Goal: Task Accomplishment & Management: Use online tool/utility

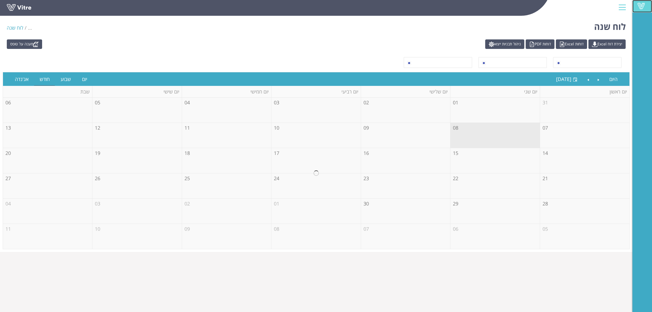
click at [648, 7] on link "Vitre" at bounding box center [642, 6] width 20 height 12
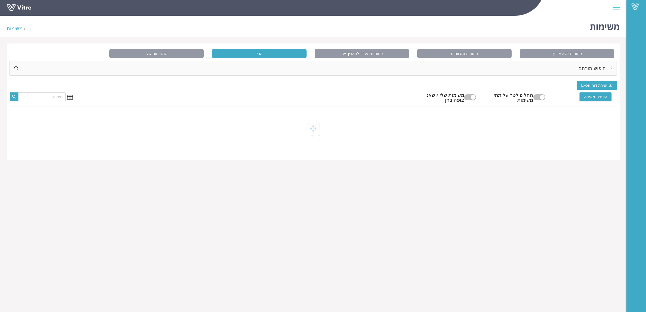
click at [323, 67] on div "חיפוש מורחב" at bounding box center [313, 68] width 607 height 14
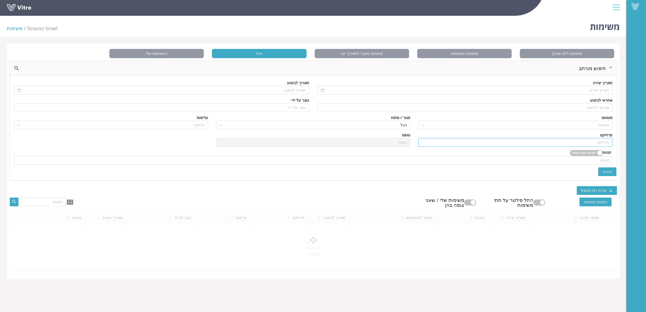
click at [537, 141] on input "search" at bounding box center [516, 142] width 188 height 8
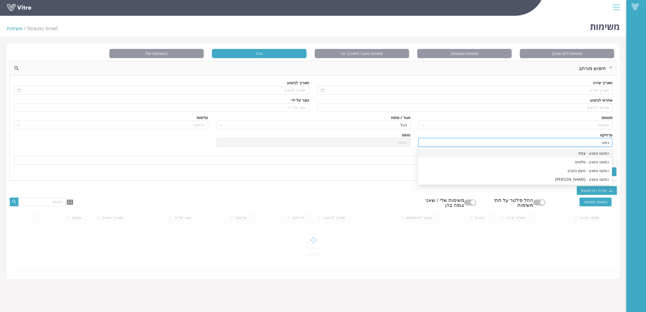
click at [544, 149] on div "כמעט ונפגע - צפת" at bounding box center [515, 153] width 194 height 9
click at [390, 125] on span "הכל" at bounding box center [314, 125] width 188 height 8
type input "כמעט ונפגע - צפת"
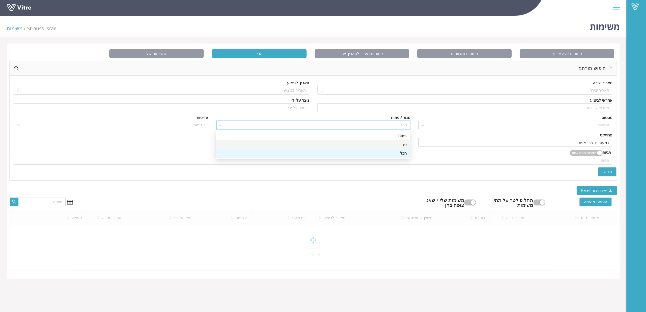
click at [395, 144] on div "סגור" at bounding box center [313, 144] width 188 height 6
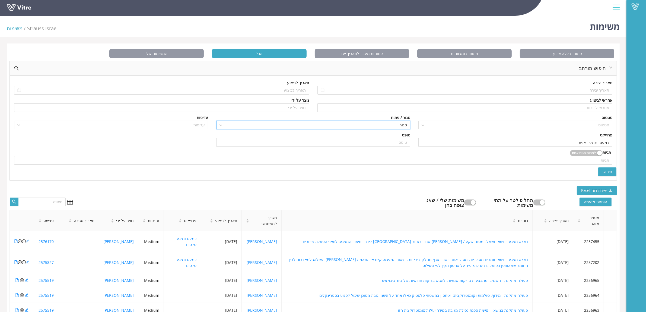
click at [604, 174] on span "חיפוש" at bounding box center [608, 172] width 10 height 6
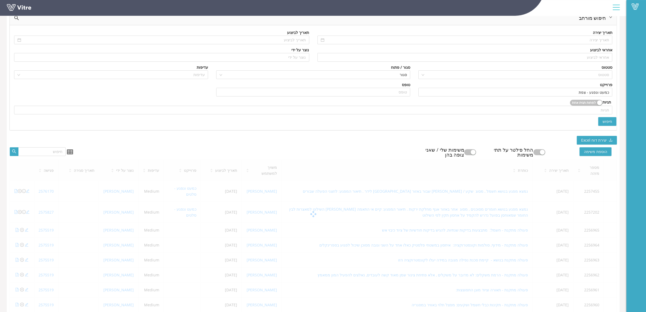
scroll to position [51, 0]
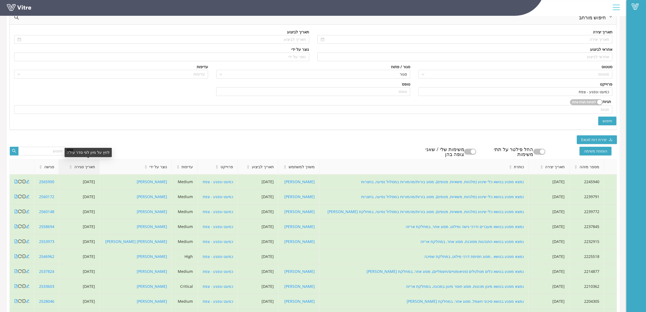
click at [72, 168] on icon "caret-down" at bounding box center [70, 167] width 2 height 1
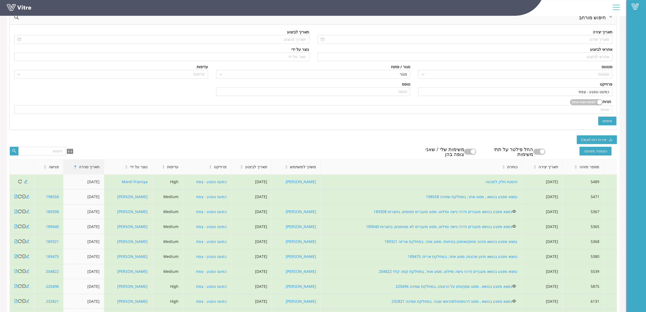
click at [77, 166] on icon "caret-up" at bounding box center [75, 165] width 3 height 3
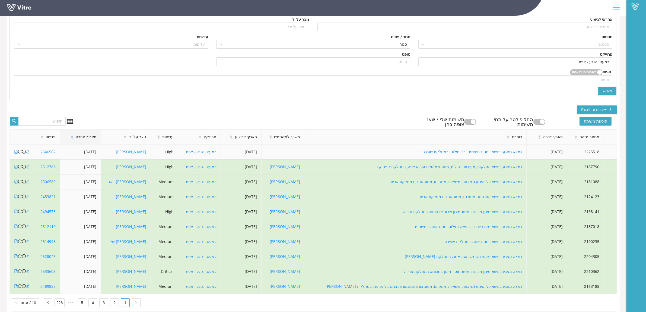
scroll to position [94, 0]
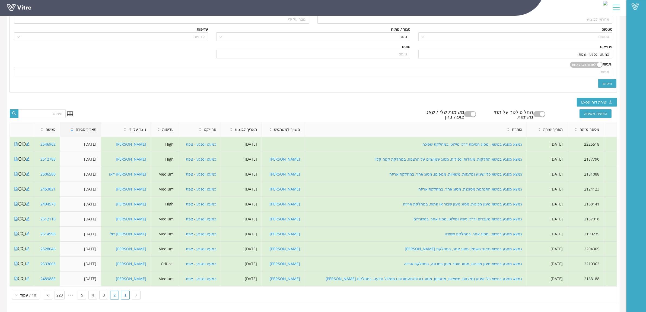
click at [111, 291] on link "2" at bounding box center [114, 295] width 8 height 8
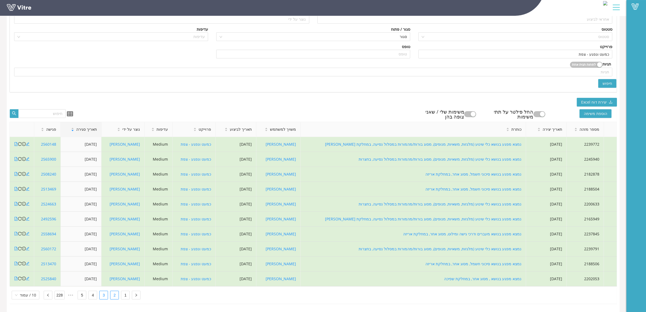
click at [104, 293] on link "3" at bounding box center [104, 295] width 8 height 8
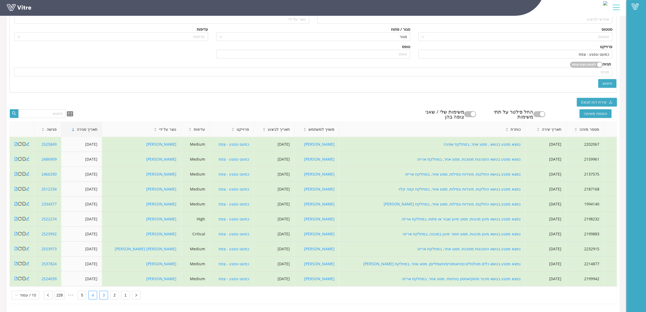
click at [96, 291] on li "4" at bounding box center [92, 294] width 9 height 9
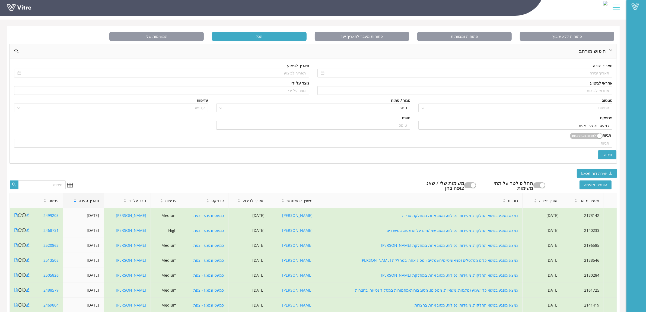
scroll to position [0, 0]
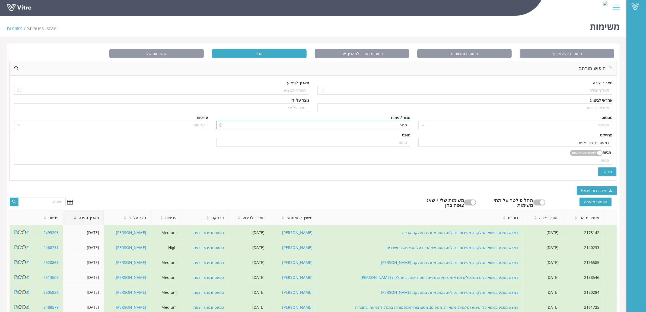
click at [404, 124] on span "סגור" at bounding box center [314, 125] width 188 height 8
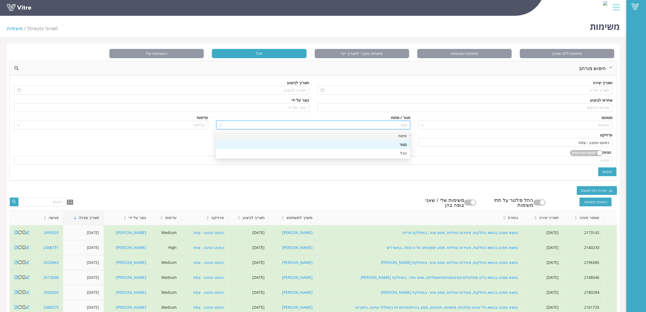
click at [403, 133] on div "פתוח" at bounding box center [313, 136] width 188 height 6
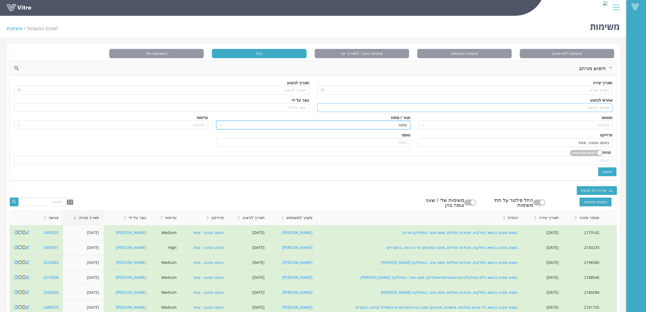
click at [453, 110] on input "search" at bounding box center [465, 107] width 289 height 8
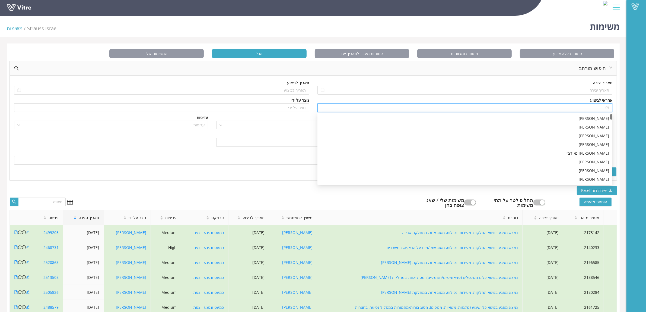
type input "א"
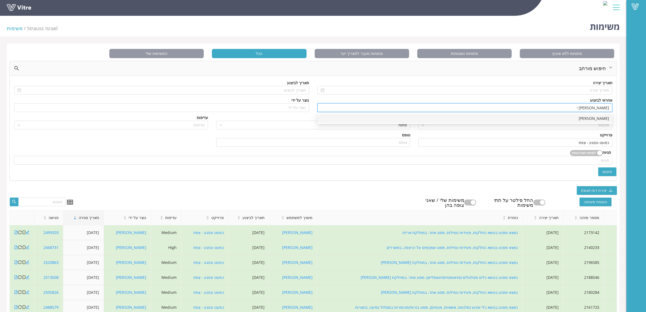
click at [451, 114] on div "[PERSON_NAME]" at bounding box center [465, 118] width 295 height 9
type input "[PERSON_NAME]"
click at [601, 171] on button "חיפוש" at bounding box center [608, 171] width 18 height 9
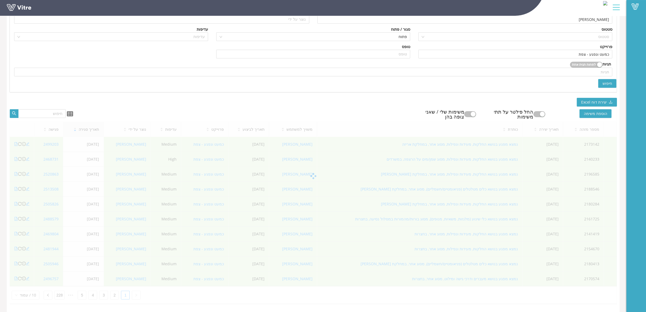
scroll to position [14, 0]
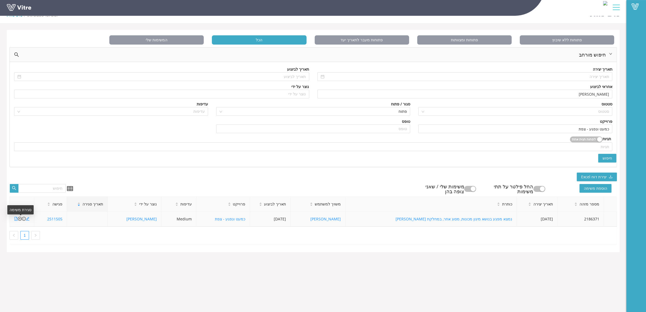
click at [20, 219] on icon "close-circle" at bounding box center [20, 219] width 4 height 4
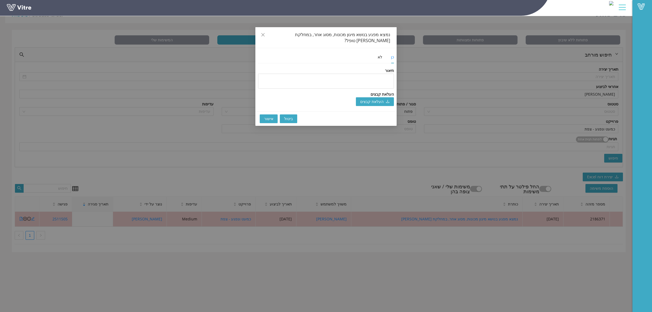
click at [269, 116] on span "אישור" at bounding box center [268, 119] width 9 height 6
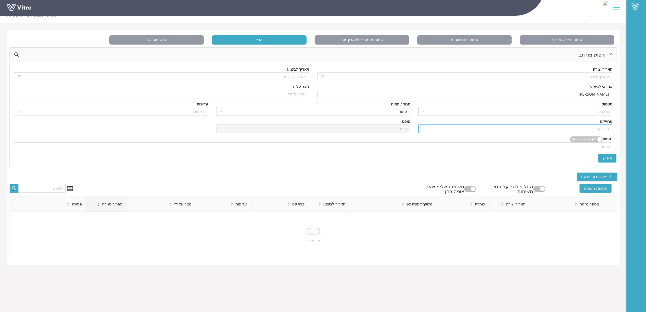
click at [603, 131] on input "search" at bounding box center [516, 129] width 188 height 8
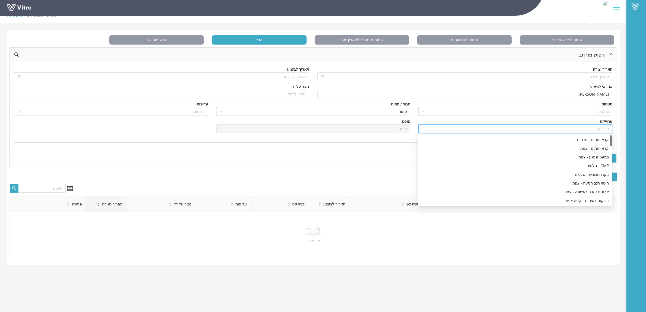
click at [384, 157] on div "חיפוש" at bounding box center [313, 158] width 607 height 9
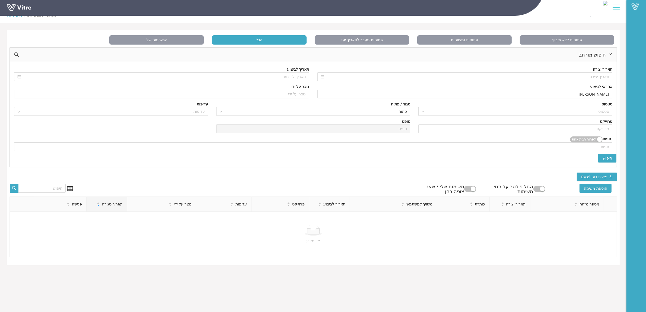
click at [597, 153] on div "תגיות לפחות תגית אחת תגיות" at bounding box center [313, 145] width 607 height 18
click at [600, 154] on button "חיפוש" at bounding box center [608, 158] width 18 height 9
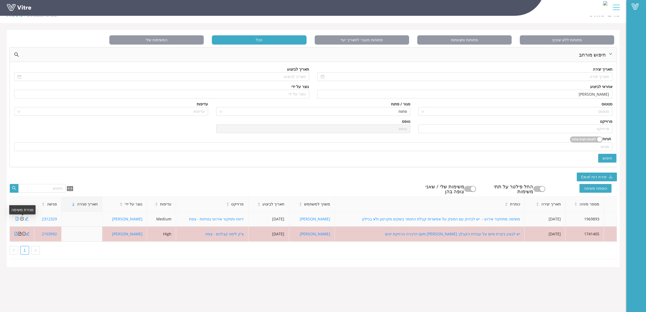
click at [22, 220] on icon "close-circle" at bounding box center [22, 219] width 4 height 4
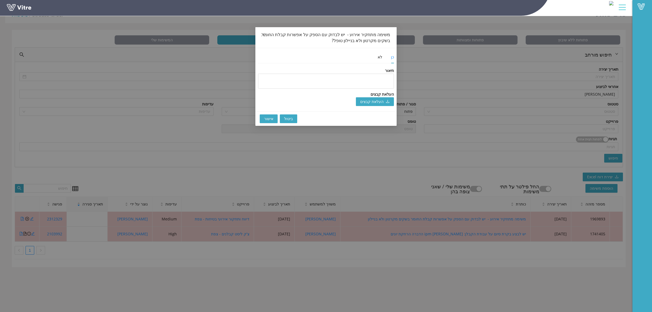
click at [271, 119] on span "אישור" at bounding box center [268, 119] width 9 height 6
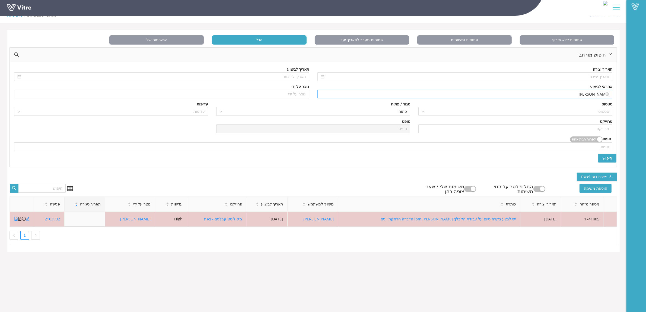
click at [553, 96] on input "[PERSON_NAME]" at bounding box center [465, 94] width 289 height 8
type input "א"
click at [543, 111] on div "[PERSON_NAME]" at bounding box center [465, 113] width 289 height 6
type input "[PERSON_NAME]"
click at [608, 157] on span "חיפוש" at bounding box center [608, 158] width 10 height 6
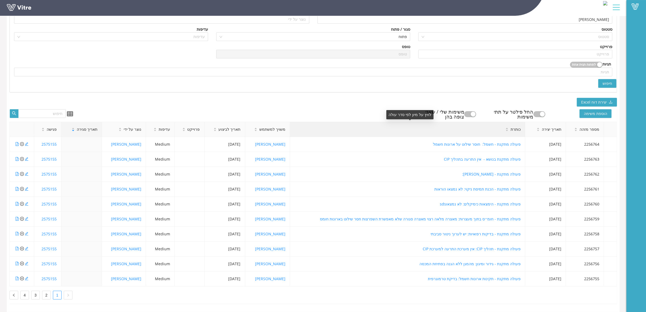
scroll to position [94, 0]
click at [42, 291] on link "2" at bounding box center [46, 295] width 8 height 8
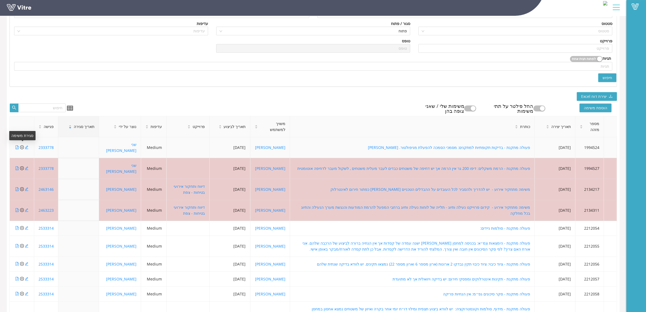
click at [23, 145] on icon "close-circle" at bounding box center [22, 147] width 4 height 4
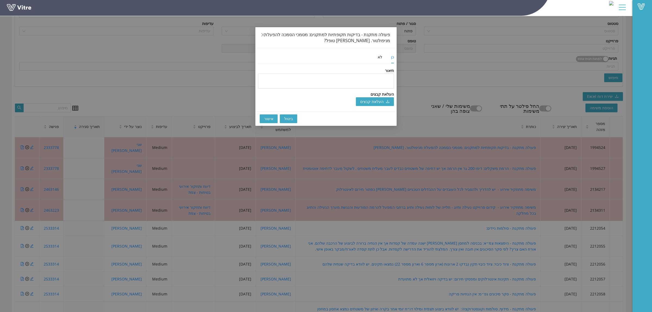
click at [266, 118] on span "אישור" at bounding box center [268, 119] width 9 height 6
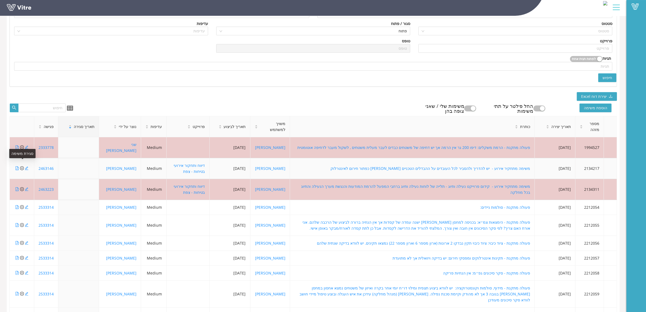
click at [21, 166] on icon "close-circle" at bounding box center [22, 168] width 4 height 4
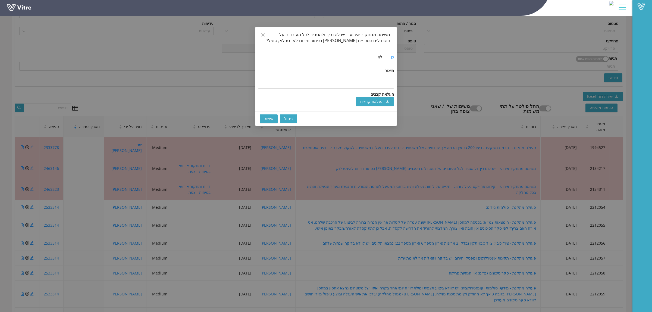
click at [274, 118] on button "אישור" at bounding box center [269, 118] width 18 height 9
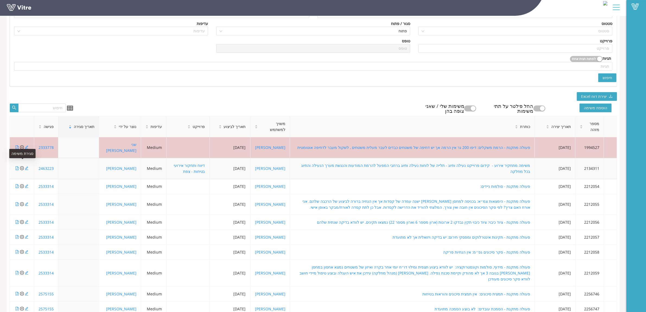
click at [22, 166] on icon "close-circle" at bounding box center [22, 168] width 4 height 4
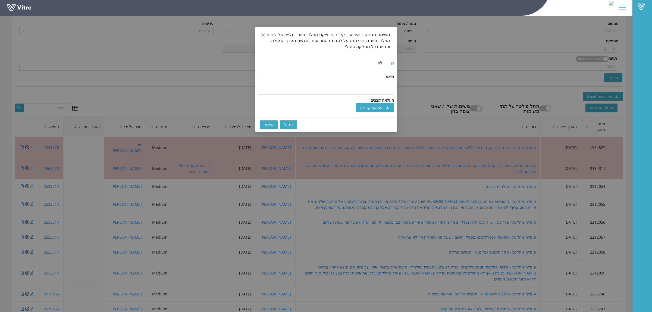
click at [266, 124] on span "אישור" at bounding box center [268, 125] width 9 height 6
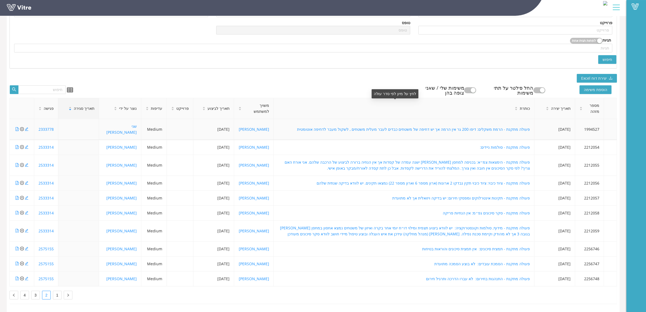
scroll to position [154, 0]
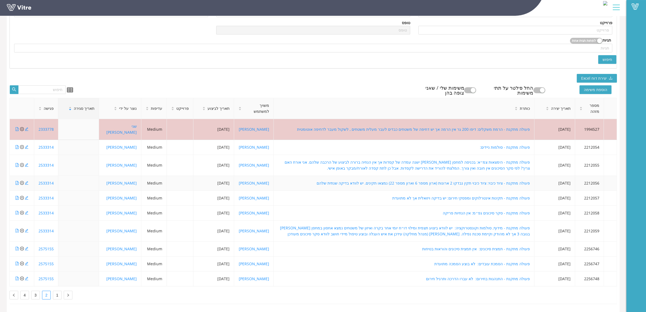
click at [22, 181] on icon "close-circle" at bounding box center [22, 183] width 4 height 4
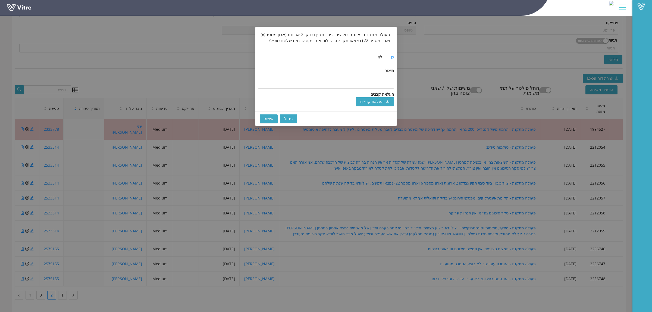
click at [263, 120] on button "אישור" at bounding box center [269, 118] width 18 height 9
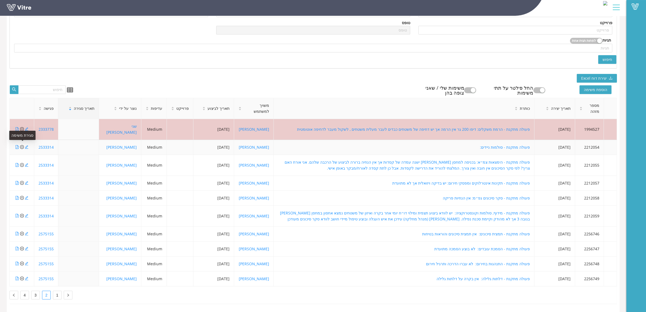
click at [22, 145] on icon "close-circle" at bounding box center [22, 147] width 4 height 4
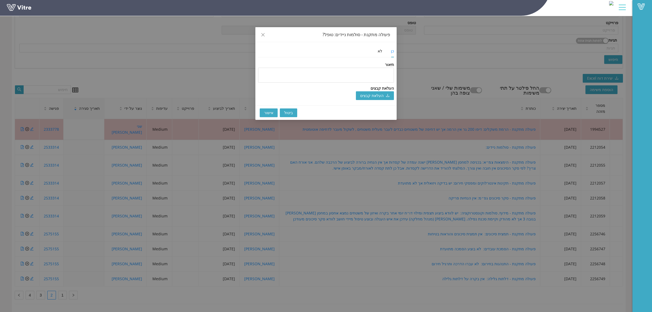
click at [269, 114] on span "אישור" at bounding box center [268, 113] width 9 height 6
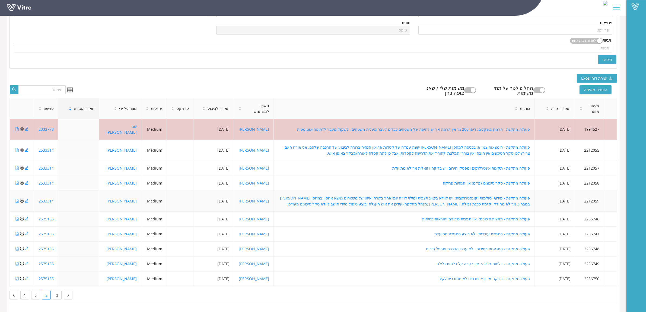
click at [15, 199] on icon "file-pdf" at bounding box center [16, 201] width 3 height 4
click at [22, 166] on icon "close-circle" at bounding box center [22, 168] width 4 height 4
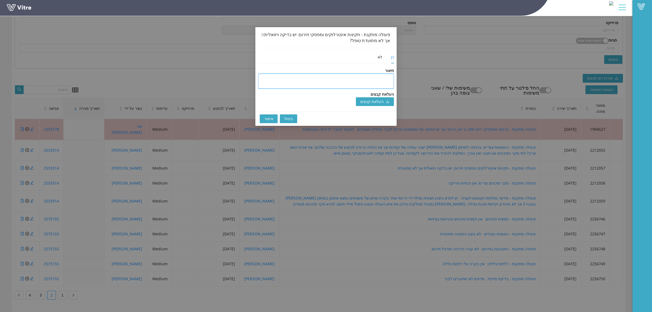
click at [275, 85] on textarea at bounding box center [326, 81] width 136 height 15
click at [271, 116] on span "אישור" at bounding box center [268, 119] width 9 height 6
